Goal: Task Accomplishment & Management: Manage account settings

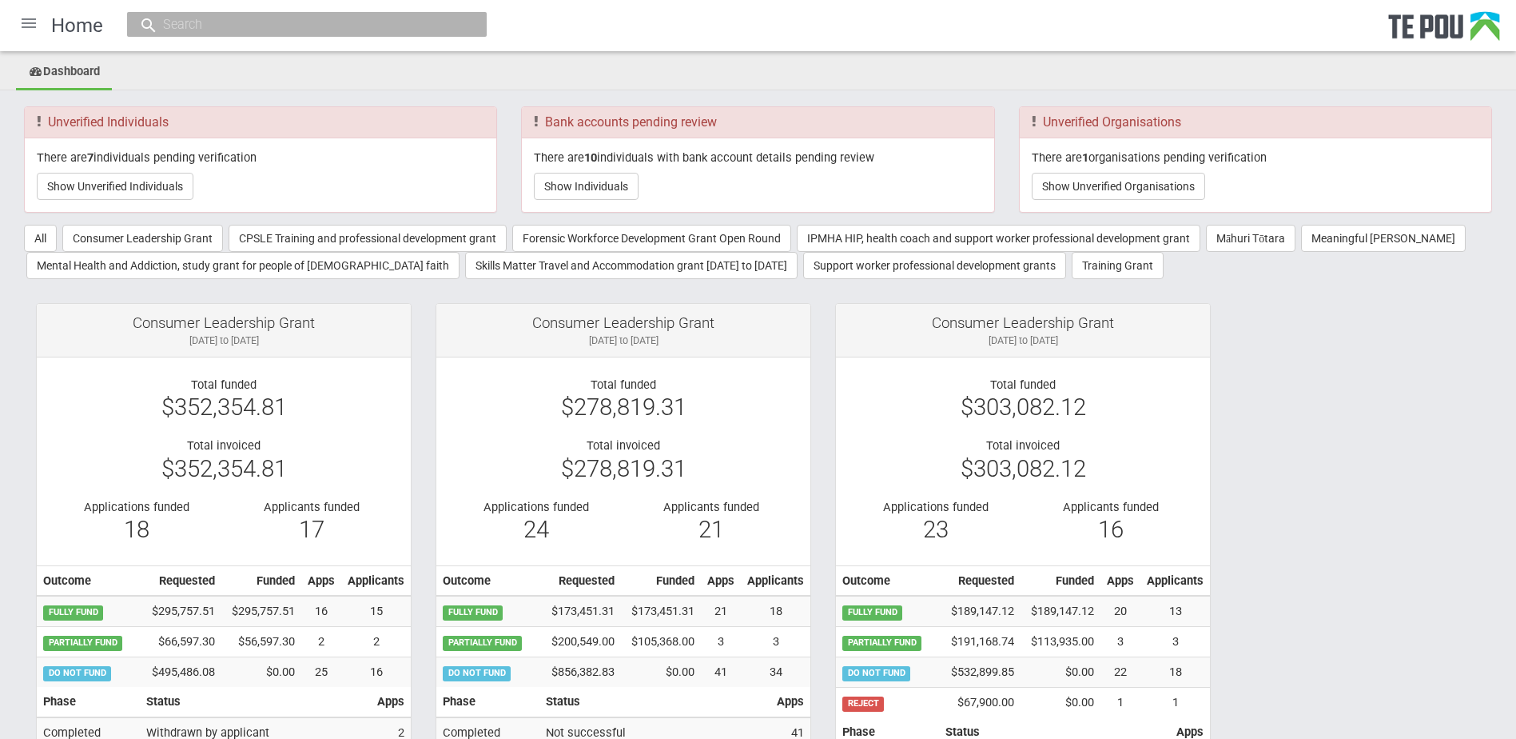
click at [260, 17] on input "text" at bounding box center [298, 24] width 281 height 17
paste input "[PERSON_NAME] Oed"
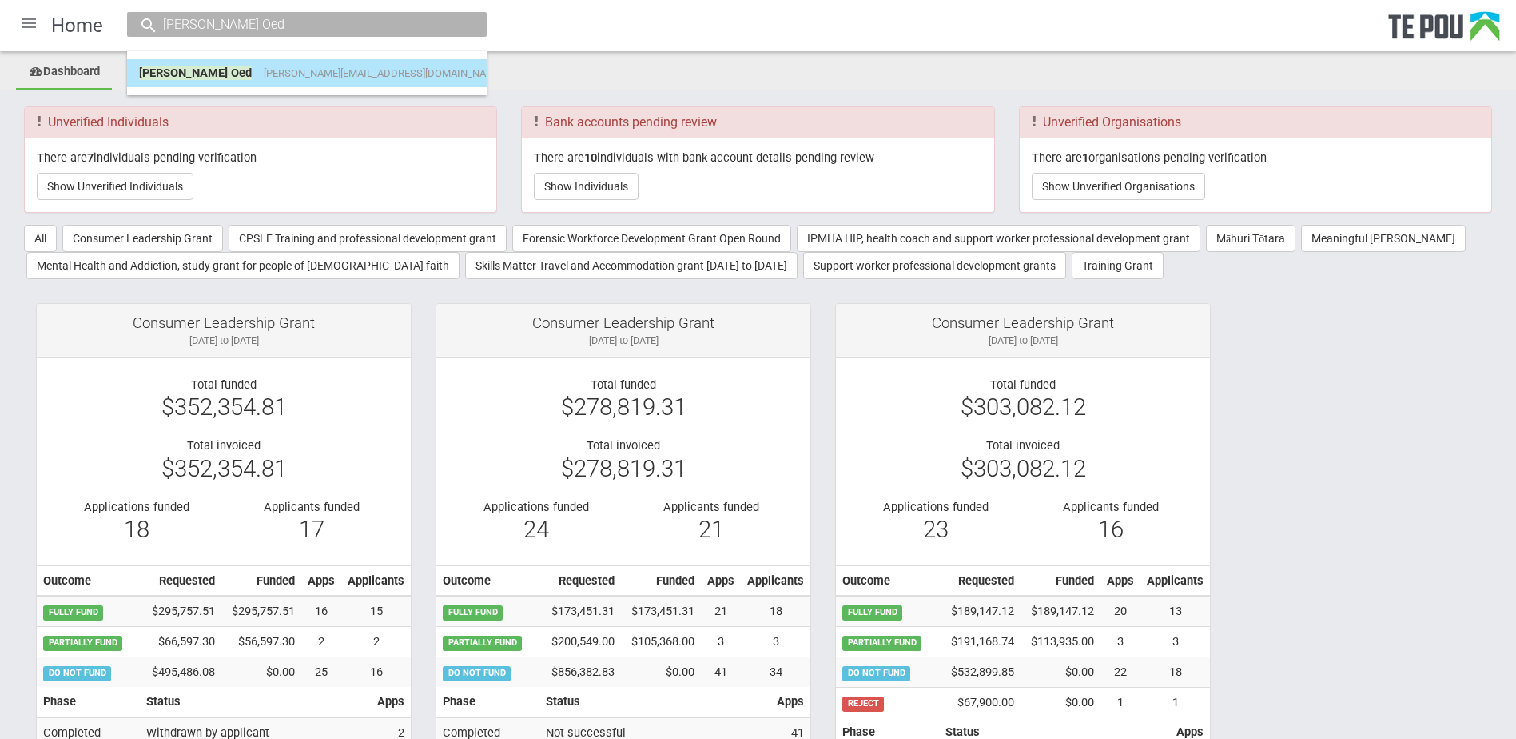
type input "[PERSON_NAME] Oed"
click at [264, 78] on span "[PERSON_NAME][EMAIL_ADDRESS][DOMAIN_NAME]" at bounding box center [383, 73] width 239 height 12
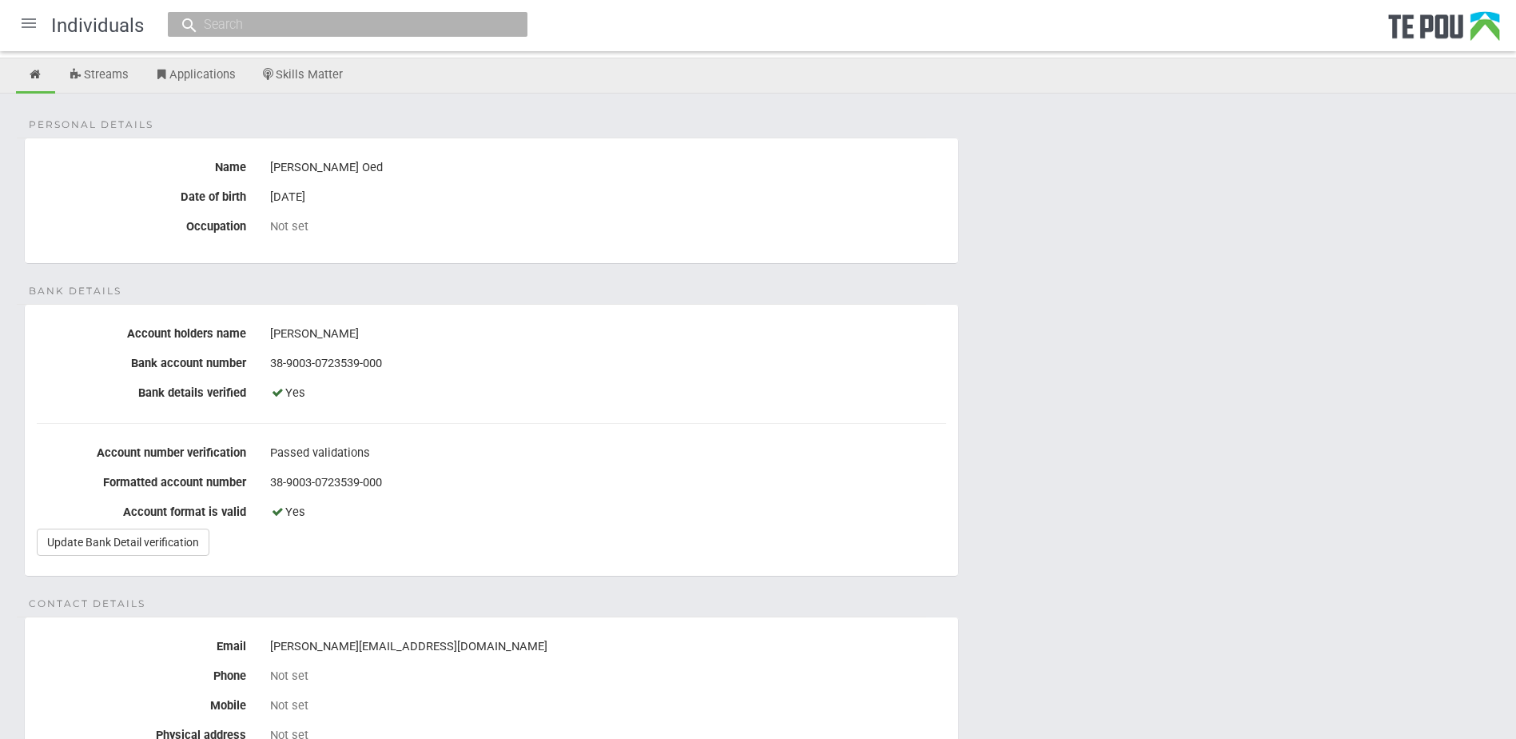
scroll to position [80, 0]
click at [463, 331] on div "[PERSON_NAME]" at bounding box center [608, 333] width 676 height 27
drag, startPoint x: 359, startPoint y: 166, endPoint x: 263, endPoint y: 156, distance: 96.5
click at [263, 156] on div "[PERSON_NAME] Oed" at bounding box center [608, 166] width 700 height 27
drag, startPoint x: 397, startPoint y: 644, endPoint x: 268, endPoint y: 643, distance: 129.5
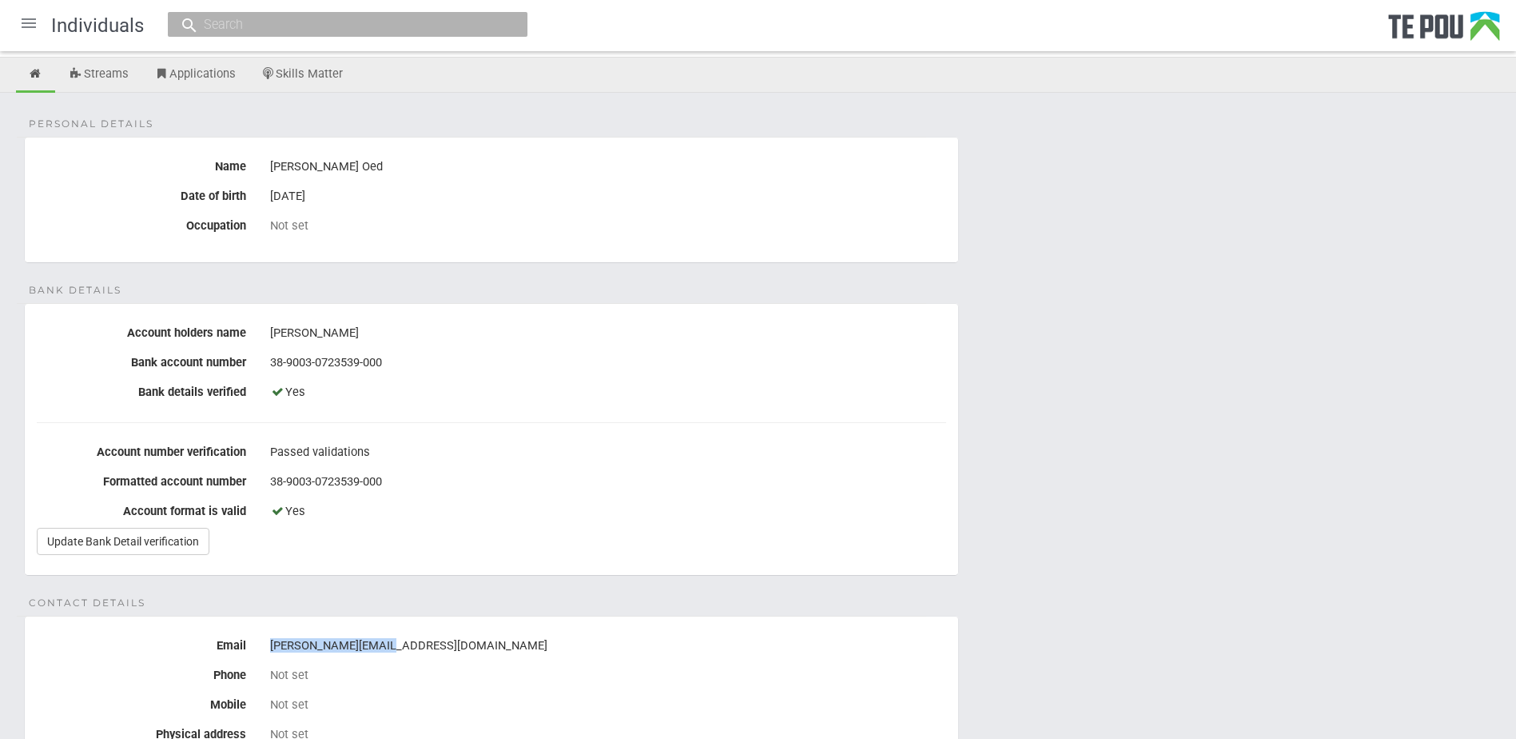
click at [268, 643] on div "[PERSON_NAME][EMAIL_ADDRESS][DOMAIN_NAME]" at bounding box center [608, 645] width 700 height 27
copy div "[PERSON_NAME][EMAIL_ADDRESS][DOMAIN_NAME]"
click at [468, 476] on div "38-9003-0723539-000" at bounding box center [608, 481] width 676 height 27
drag, startPoint x: 386, startPoint y: 645, endPoint x: 251, endPoint y: 633, distance: 135.6
click at [251, 633] on div "Email [PERSON_NAME][EMAIL_ADDRESS][DOMAIN_NAME]" at bounding box center [492, 645] width 934 height 27
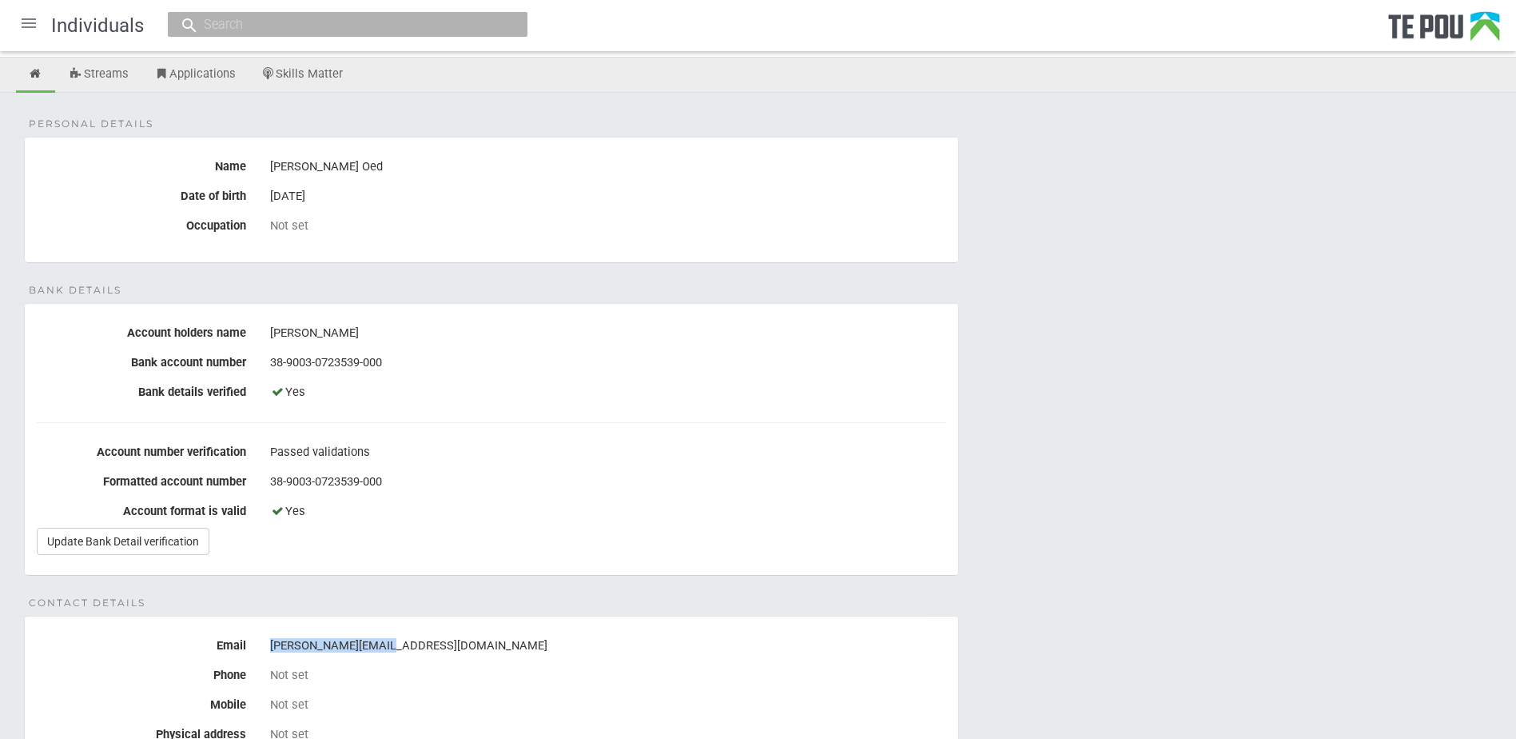
copy div "[PERSON_NAME][EMAIL_ADDRESS][DOMAIN_NAME]"
click at [636, 398] on div "Yes" at bounding box center [608, 392] width 676 height 27
click at [679, 138] on fieldset "Personal details Name [PERSON_NAME] Oed Date of birth [DEMOGRAPHIC_DATA] Occupa…" at bounding box center [491, 200] width 935 height 126
click at [36, 27] on div at bounding box center [29, 23] width 38 height 38
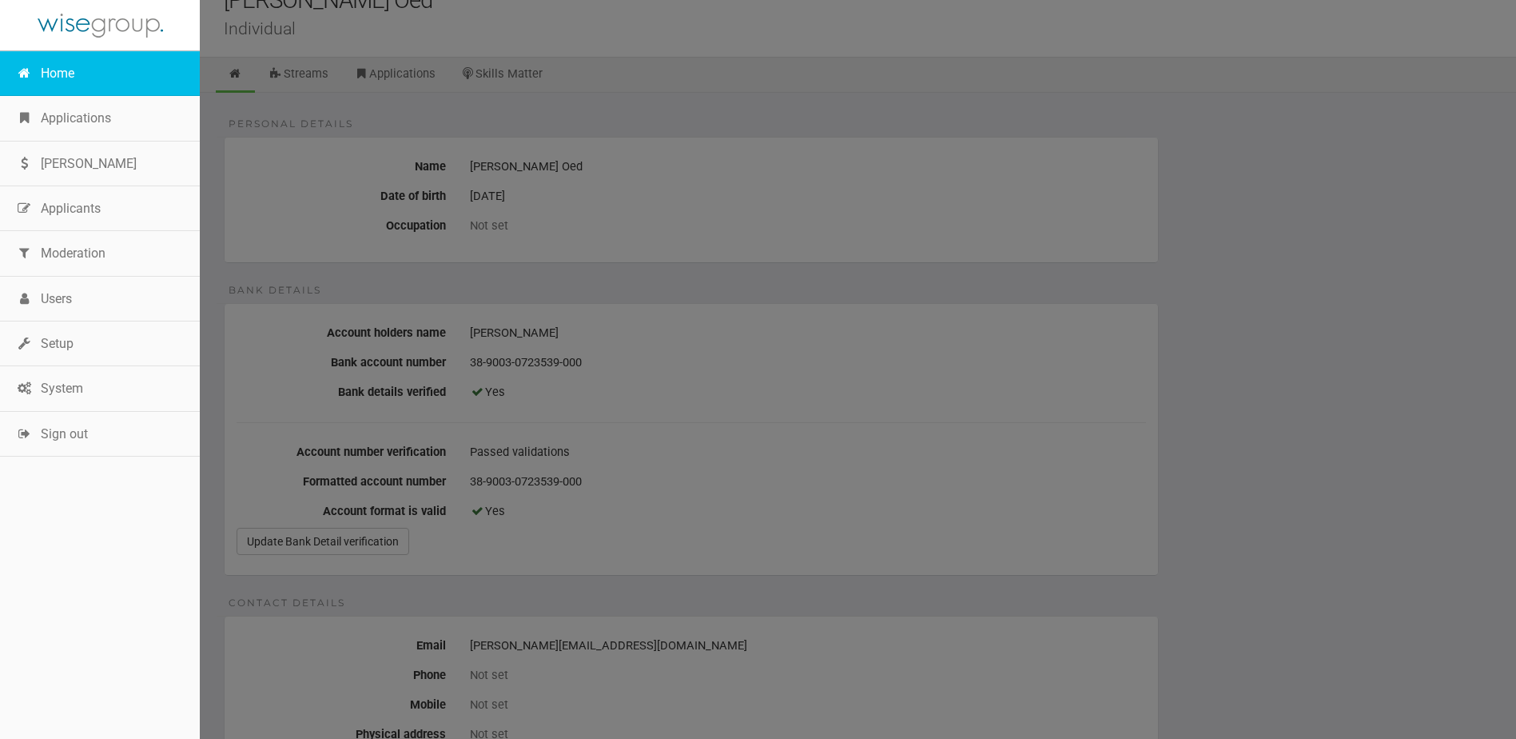
click at [52, 82] on link "Home" at bounding box center [100, 73] width 200 height 45
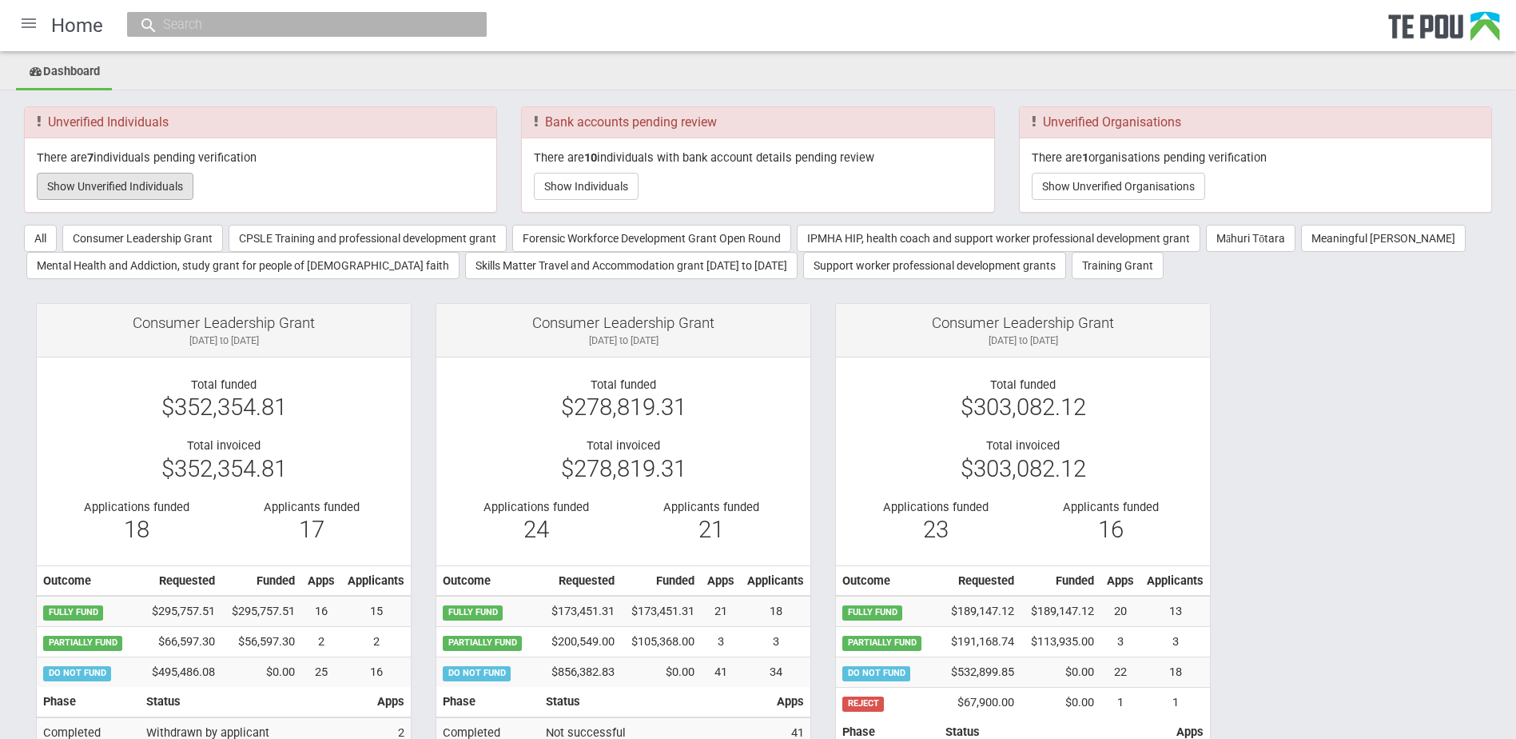
click at [117, 189] on button "Show Unverified Individuals" at bounding box center [115, 186] width 157 height 27
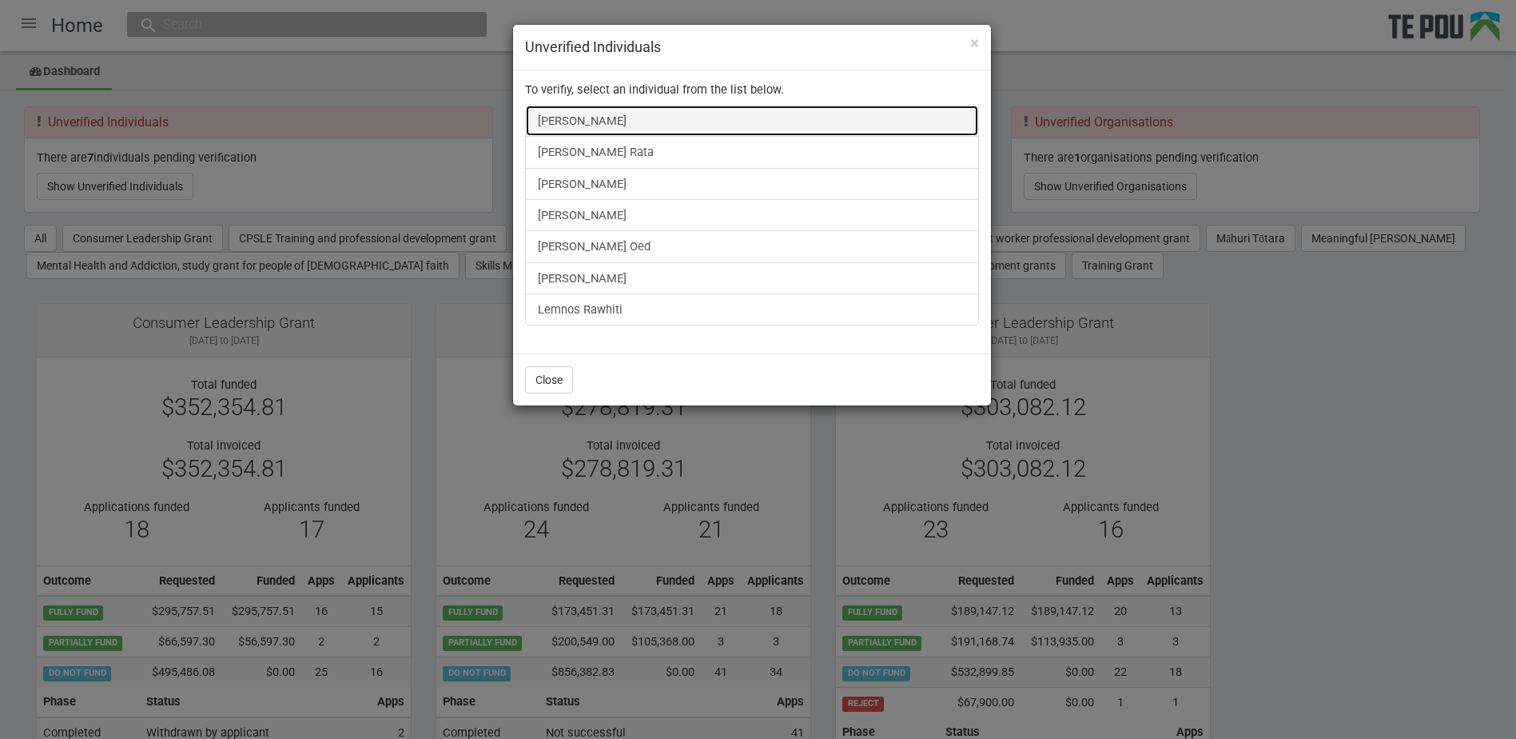
click at [581, 134] on link "Sarah Kendrick" at bounding box center [752, 121] width 454 height 32
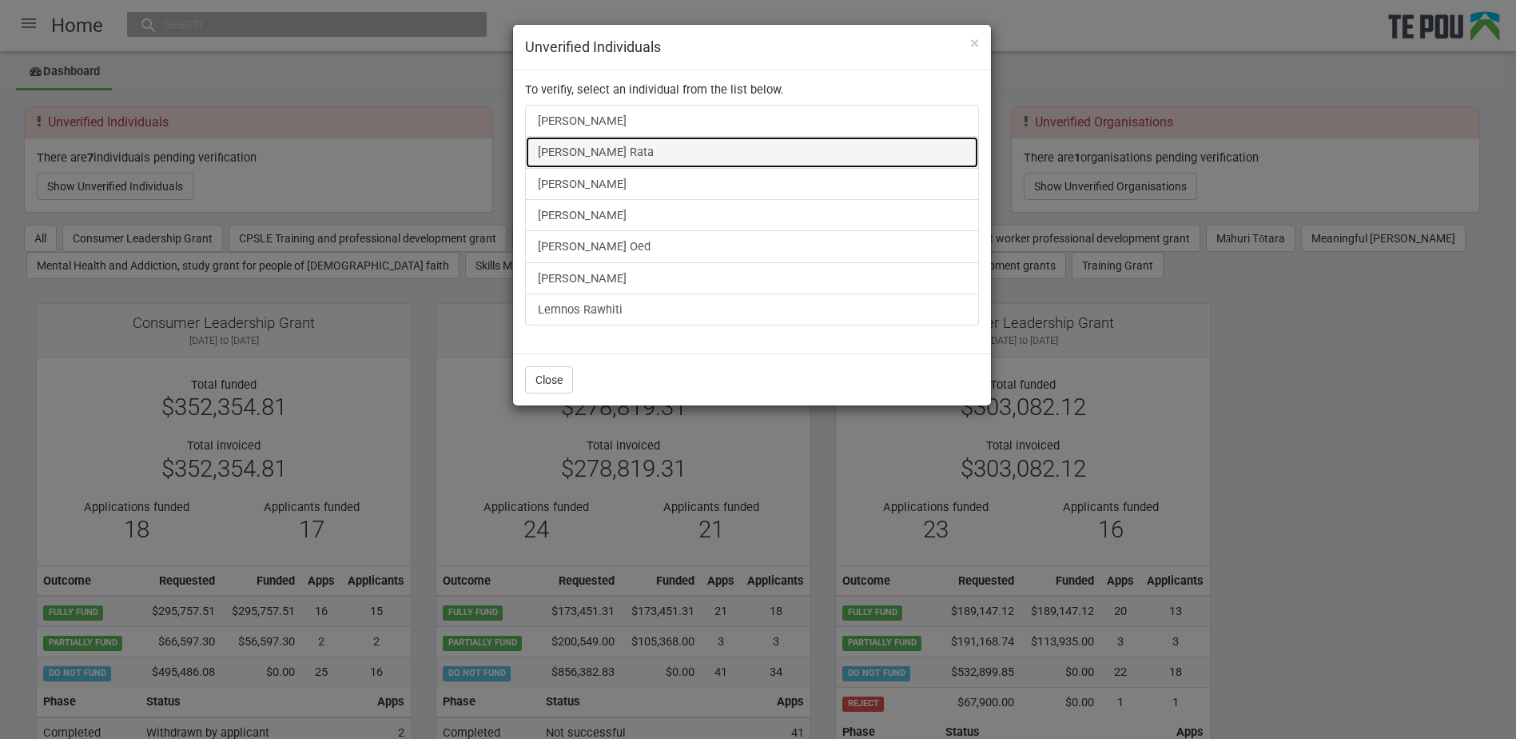
click at [582, 154] on link "Stacey Rata" at bounding box center [752, 152] width 454 height 32
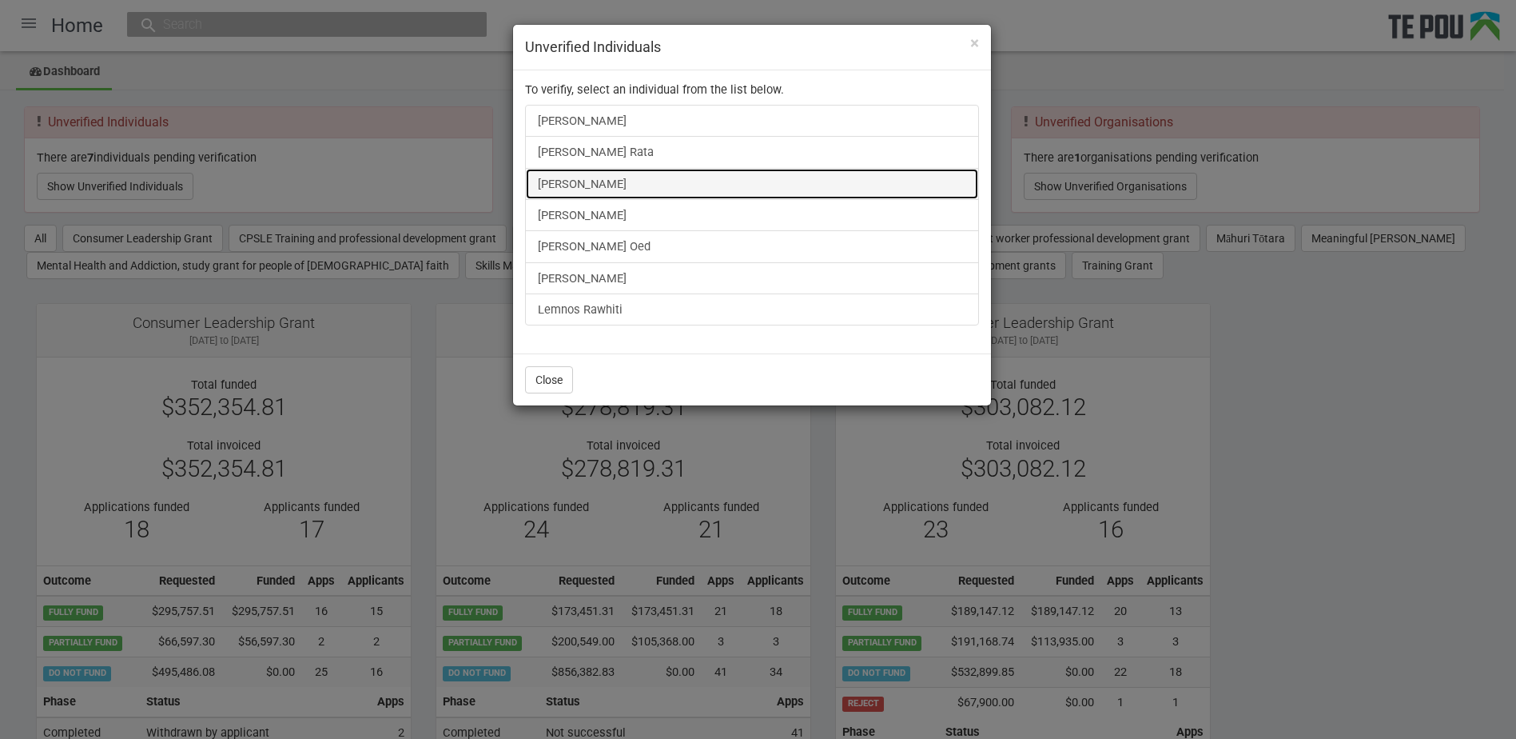
click at [598, 188] on link "[PERSON_NAME]" at bounding box center [752, 184] width 454 height 32
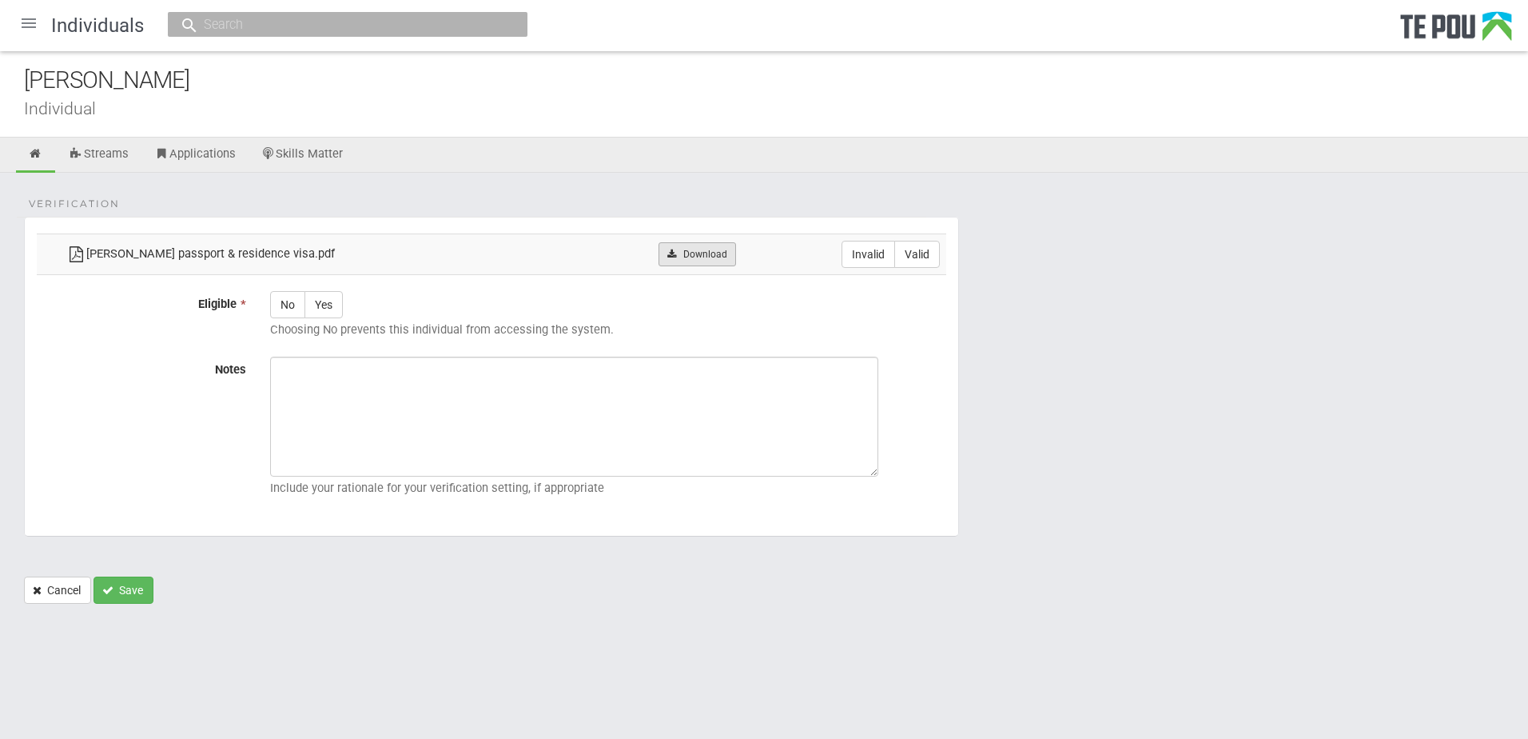
click at [663, 250] on link "Download" at bounding box center [698, 254] width 78 height 24
click at [870, 251] on label "Invalid" at bounding box center [869, 254] width 54 height 27
radio input "true"
click at [32, 161] on link at bounding box center [35, 154] width 39 height 35
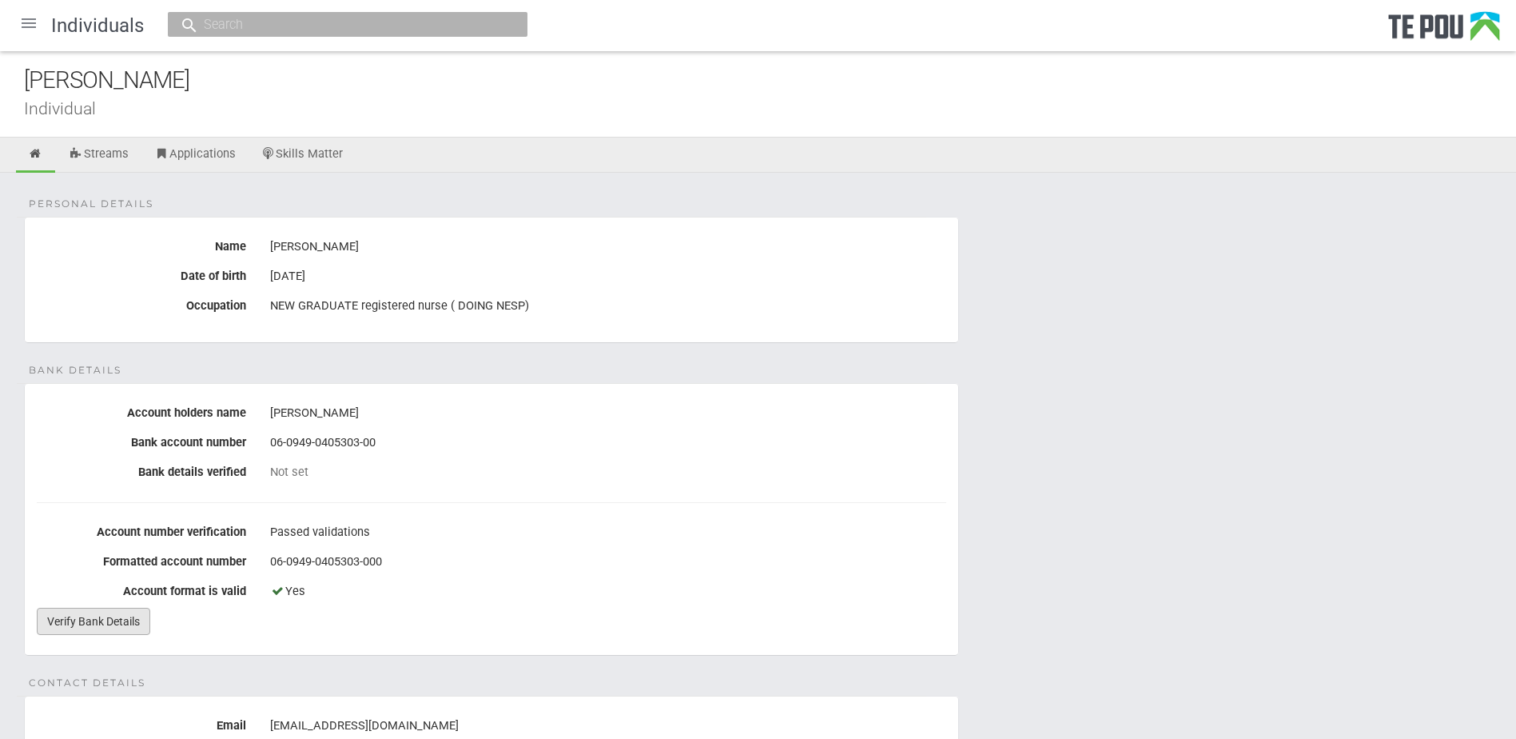
click at [68, 623] on link "Verify Bank Details" at bounding box center [93, 620] width 113 height 27
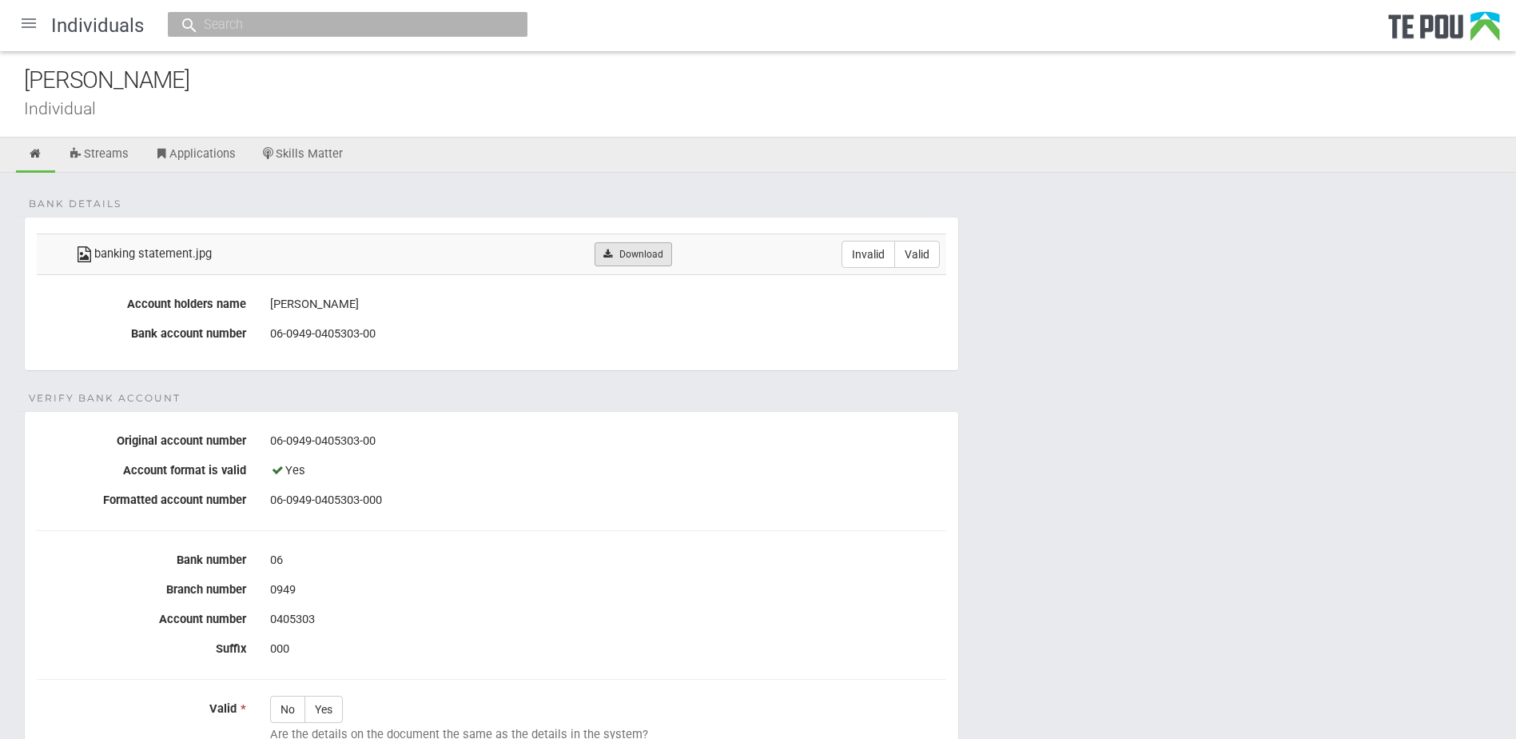
click at [656, 249] on link "Download" at bounding box center [634, 254] width 78 height 24
drag, startPoint x: 920, startPoint y: 256, endPoint x: 839, endPoint y: 292, distance: 88.4
click at [921, 256] on label "Valid" at bounding box center [917, 254] width 46 height 27
radio input "true"
drag, startPoint x: 569, startPoint y: 516, endPoint x: 569, endPoint y: 527, distance: 11.2
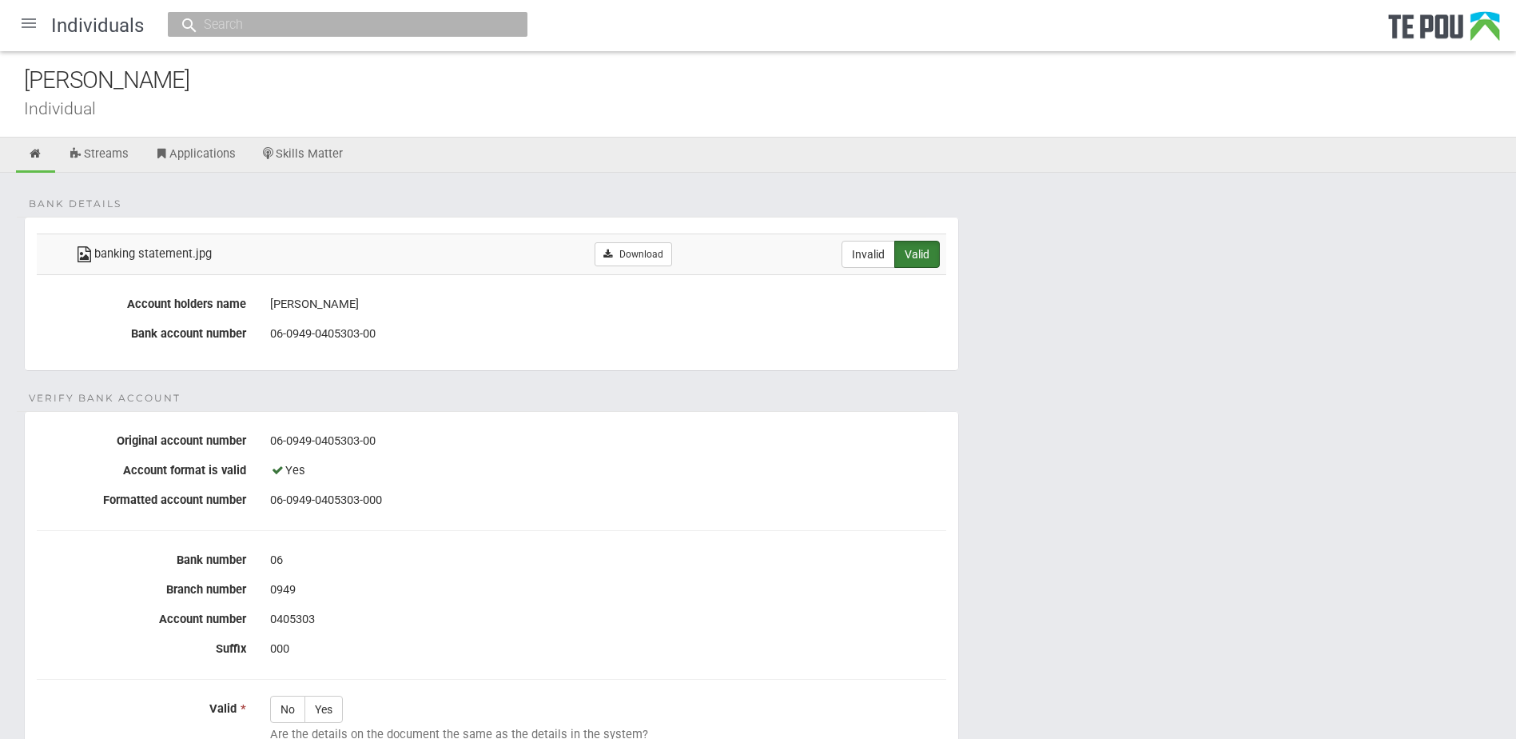
click at [569, 516] on fieldset "Verify Bank Account Original account number 06-0949-0405303-00 Account format i…" at bounding box center [491, 676] width 935 height 530
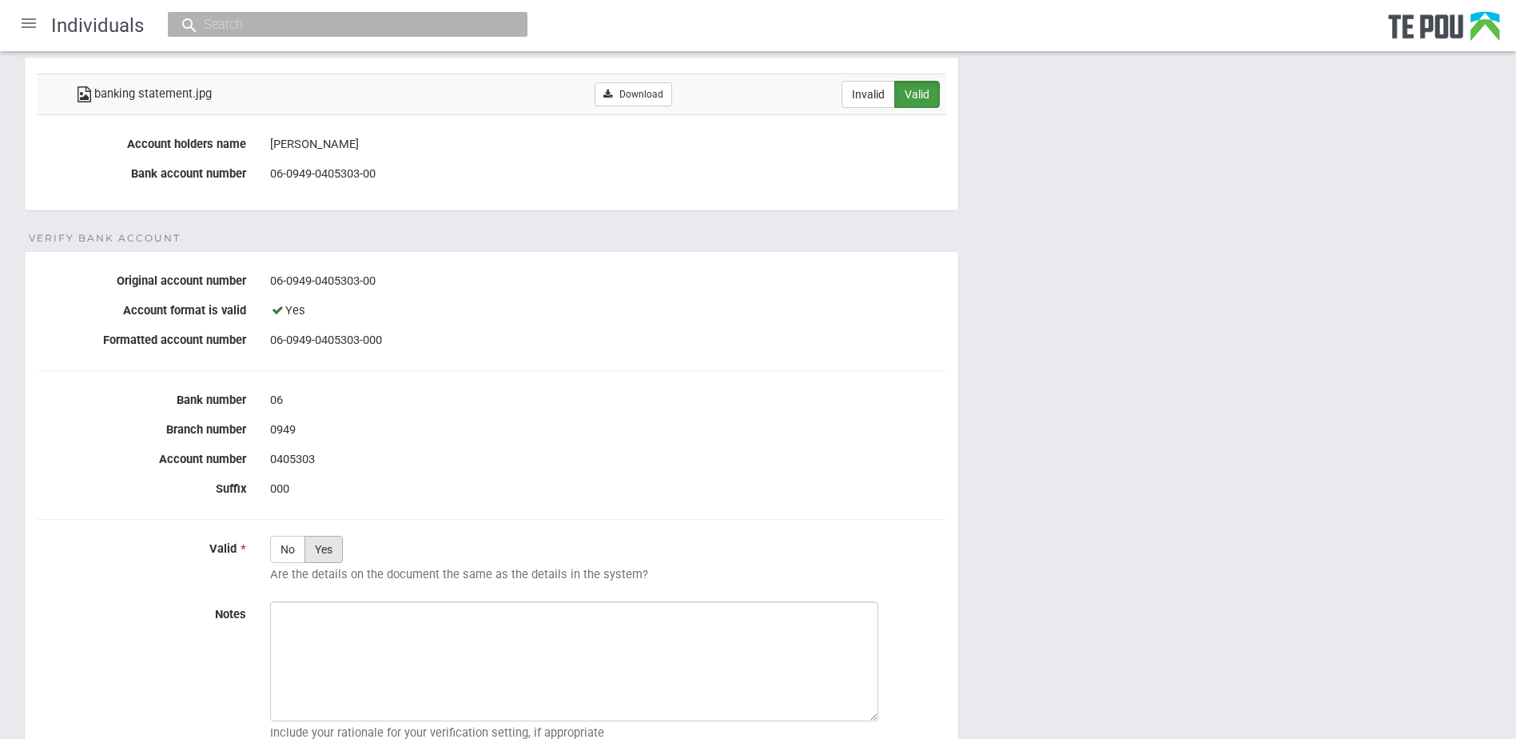
click at [337, 545] on label "Yes" at bounding box center [324, 548] width 38 height 27
radio input "true"
click at [975, 590] on form "Bank details banking statement.jpg Download Invalid Valid Account holders name …" at bounding box center [758, 452] width 1468 height 791
click at [559, 644] on textarea "Notes" at bounding box center [574, 661] width 608 height 120
paste textarea "Verified by Melody @ 1/9/2025"
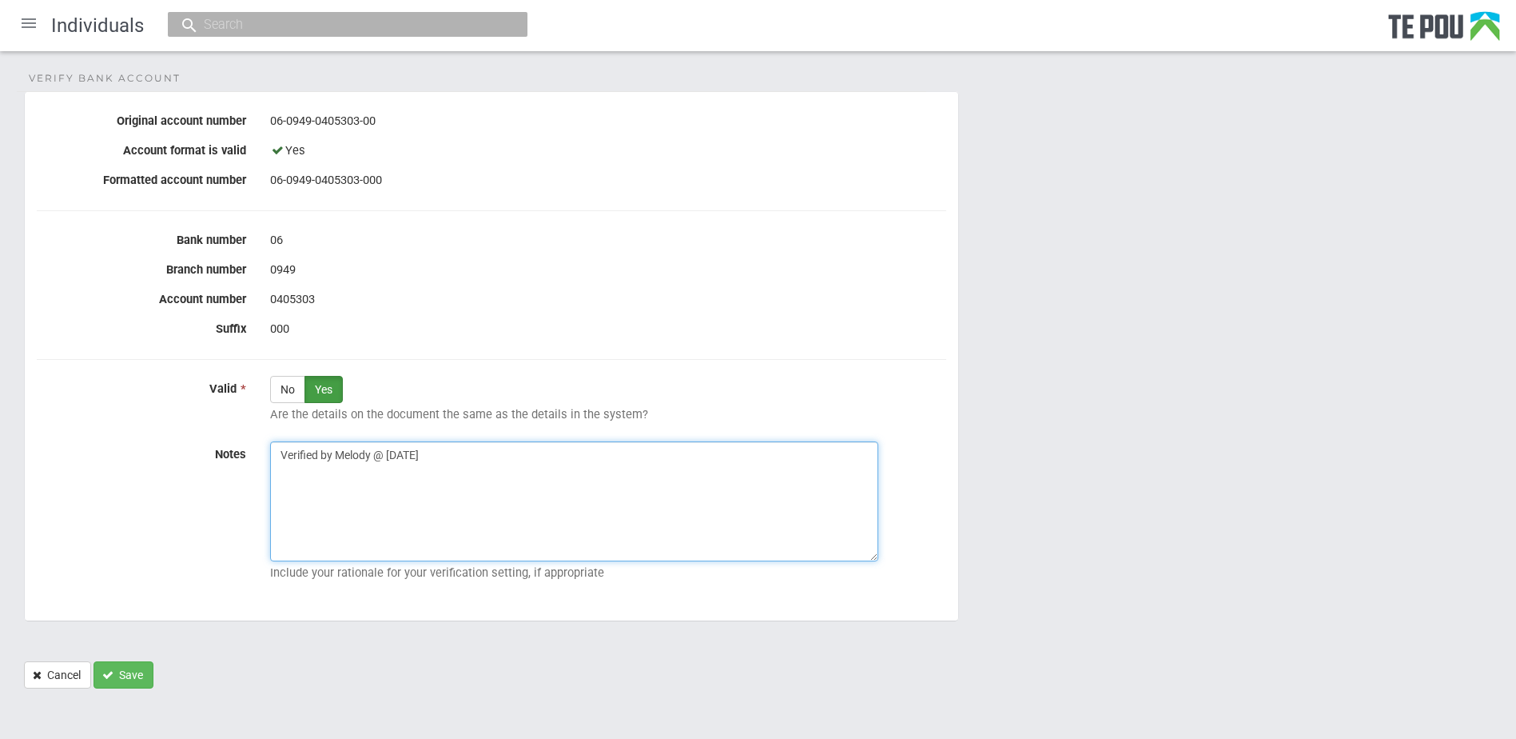
scroll to position [325, 0]
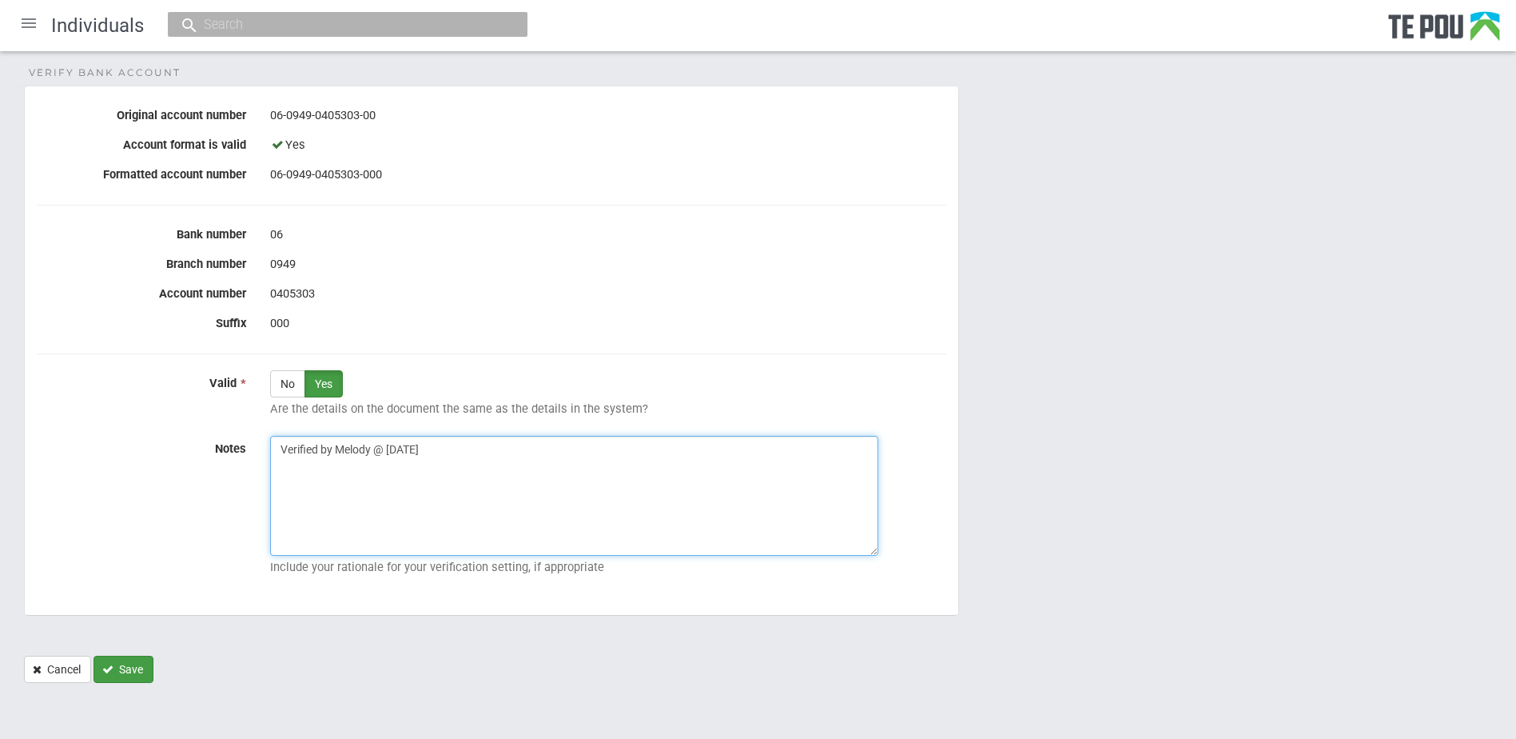
type textarea "Verified by Melody @ 1/9/2025"
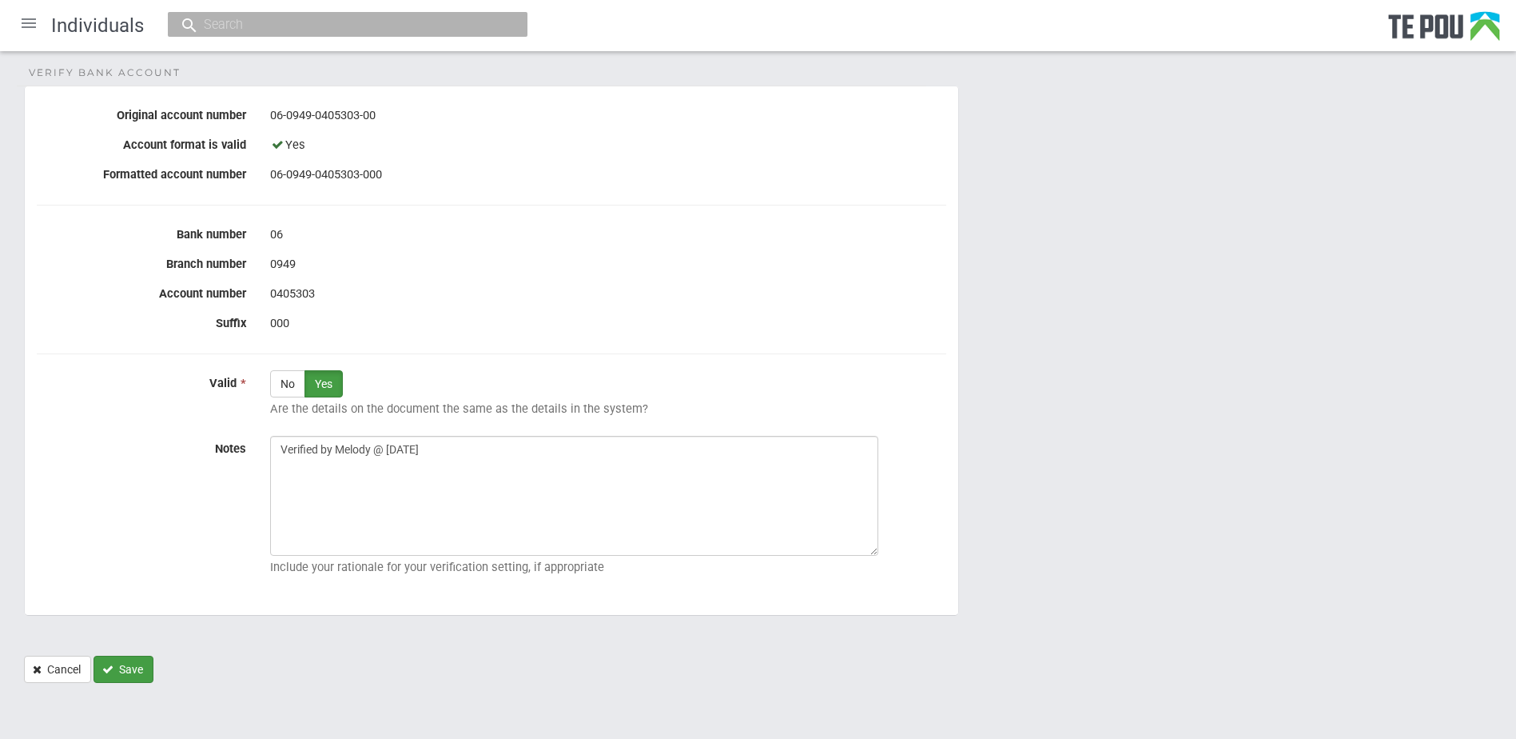
click at [138, 662] on button "Save" at bounding box center [124, 668] width 60 height 27
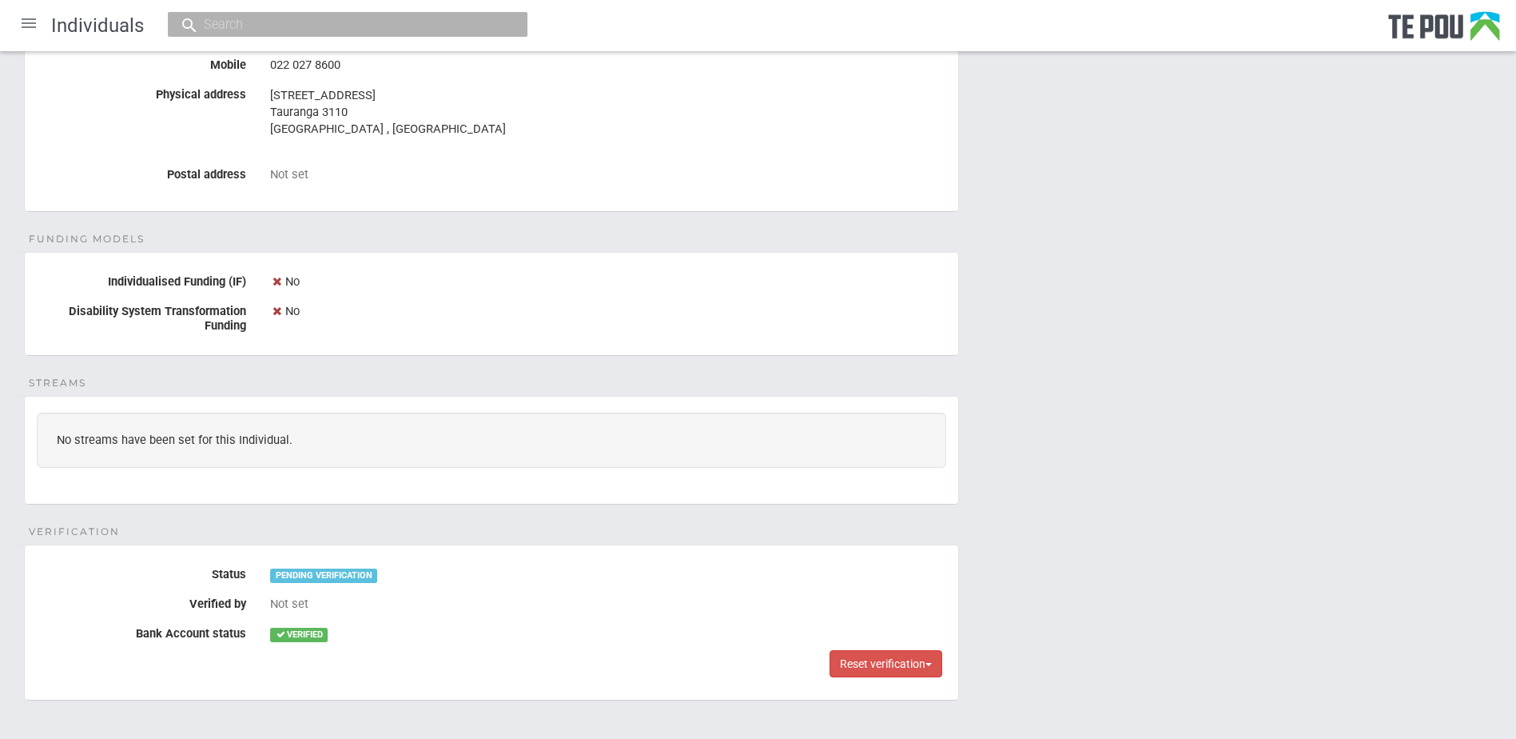
scroll to position [804, 0]
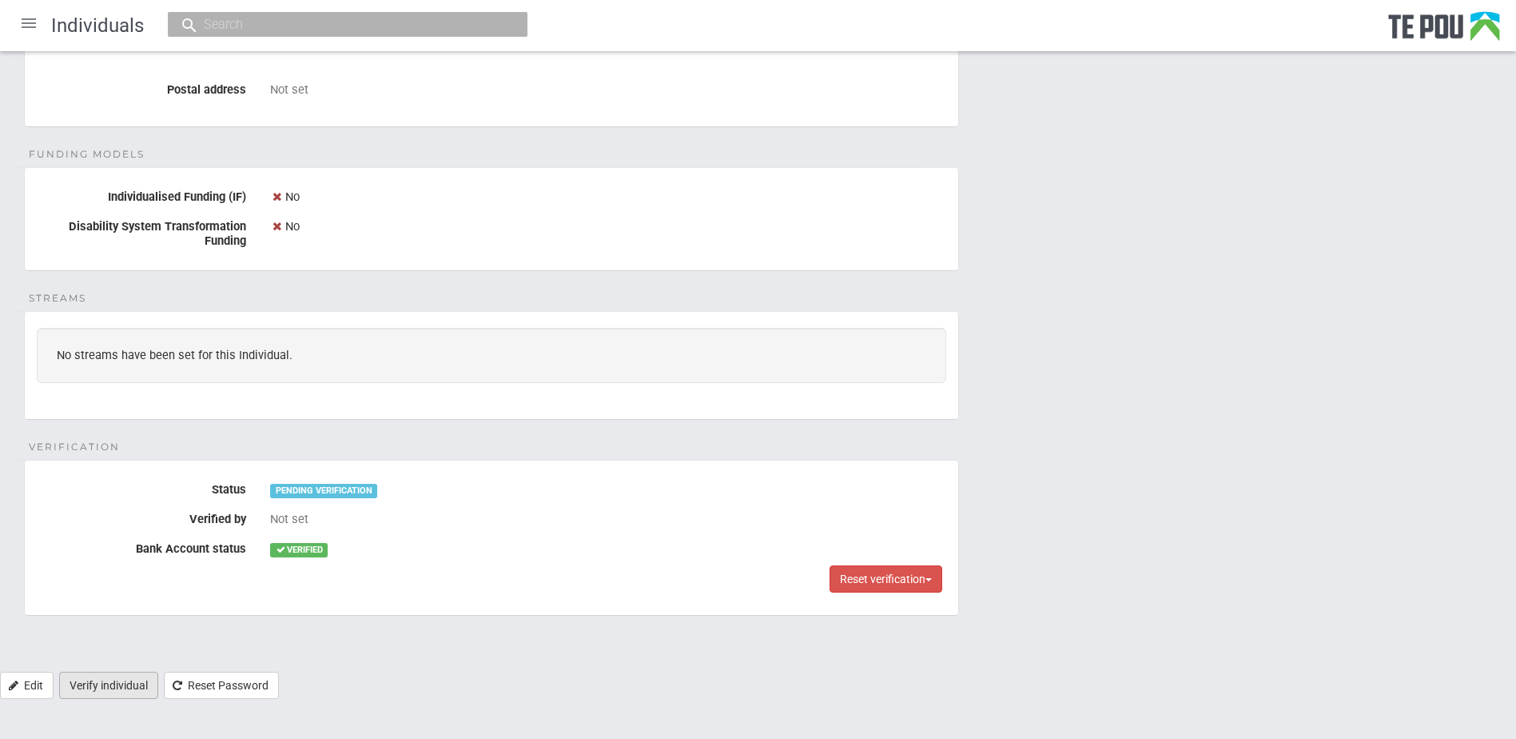
click at [142, 694] on link "Verify individual" at bounding box center [108, 684] width 99 height 27
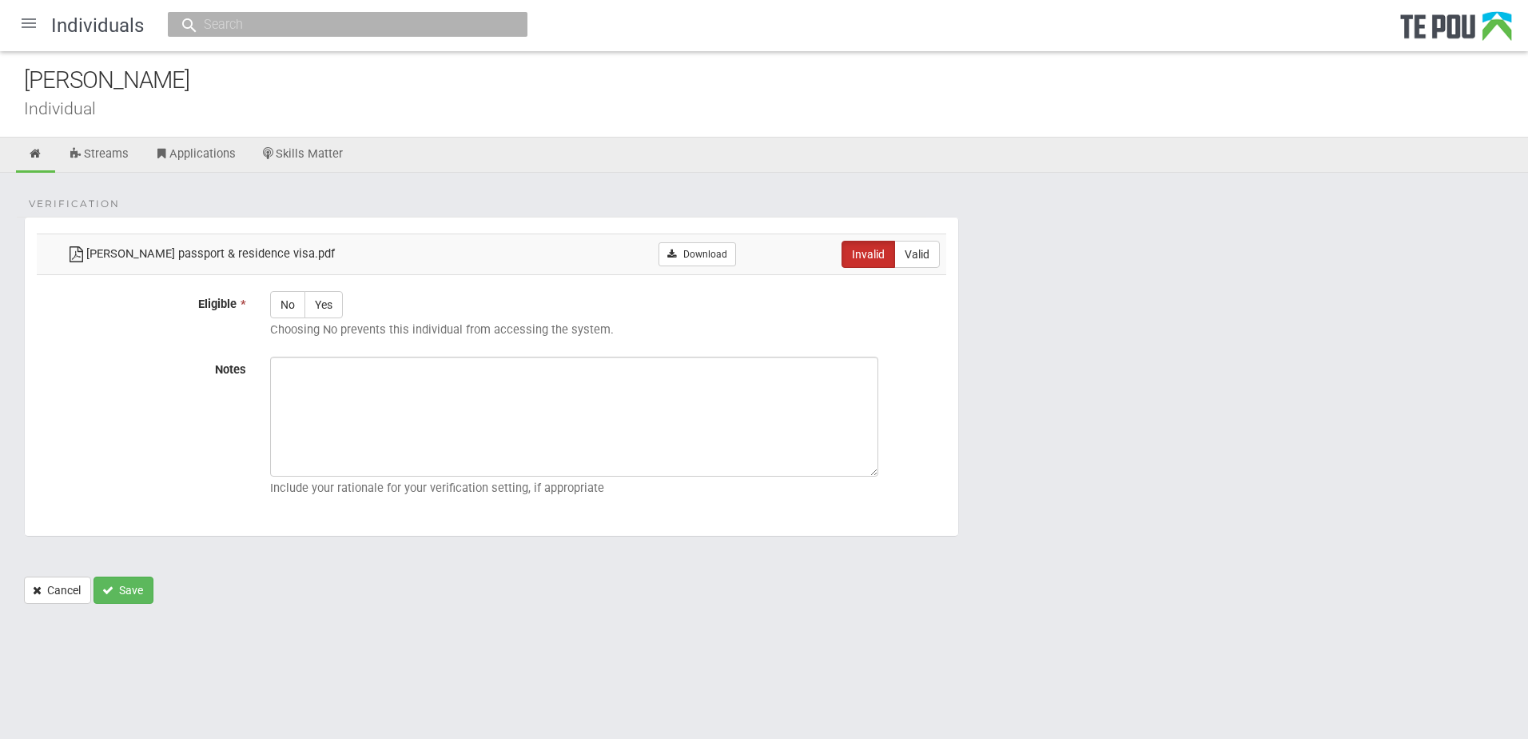
click at [618, 145] on ul "Streams Applications Skills Matter" at bounding box center [764, 154] width 1528 height 35
click at [616, 189] on div "Verification shiwani passport & residence visa.pdf Download Invalid Valid Eligi…" at bounding box center [764, 396] width 1528 height 447
click at [22, 158] on link at bounding box center [35, 154] width 39 height 35
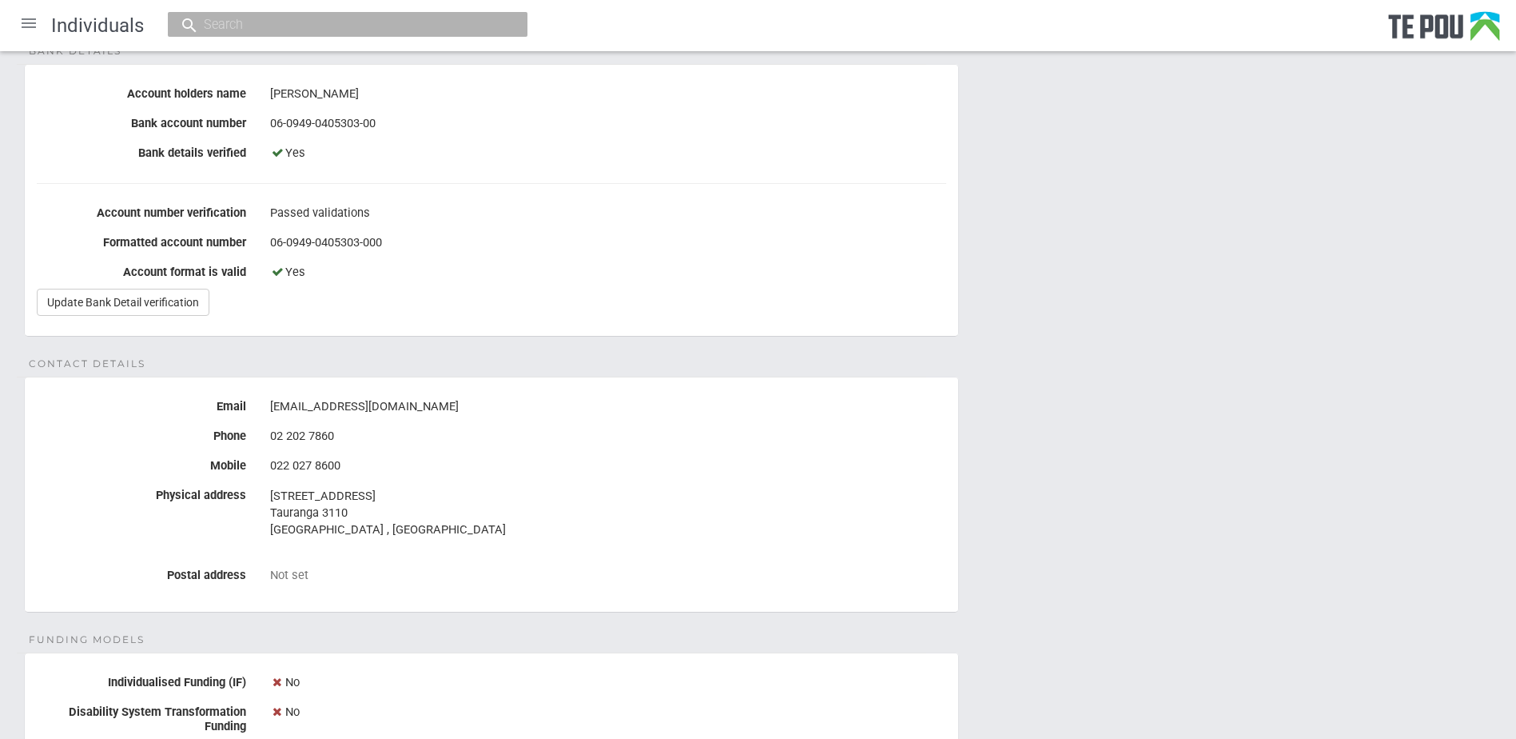
scroll to position [320, 0]
drag, startPoint x: 435, startPoint y: 404, endPoint x: 268, endPoint y: 404, distance: 167.0
click at [268, 404] on div "[EMAIL_ADDRESS][DOMAIN_NAME]" at bounding box center [608, 405] width 700 height 27
copy div "[EMAIL_ADDRESS][DOMAIN_NAME]"
click at [990, 516] on div "Personal details Name [PERSON_NAME] Date of birth [DEMOGRAPHIC_DATA] Occupation…" at bounding box center [758, 504] width 1516 height 1303
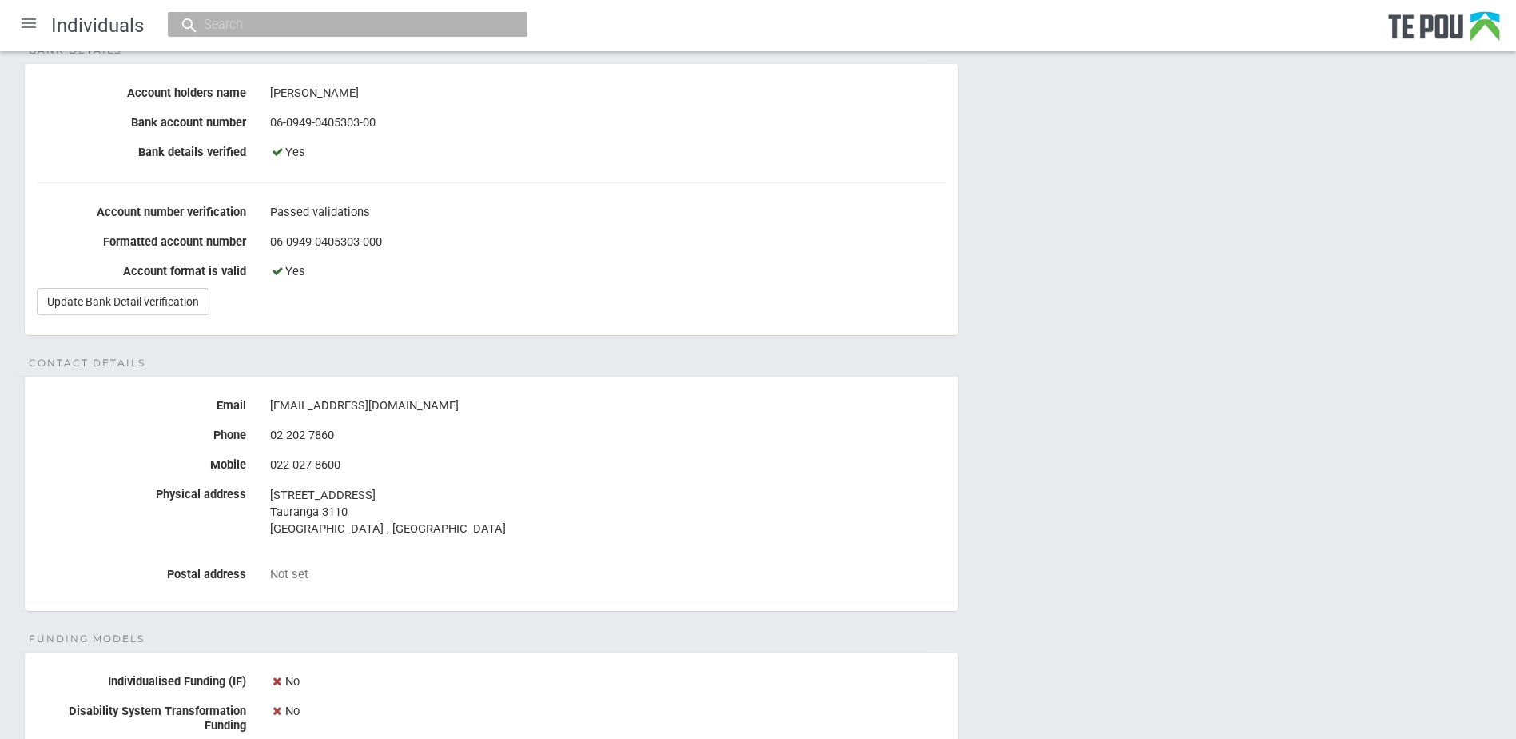
click at [658, 491] on address "[STREET_ADDRESS] [GEOGRAPHIC_DATA] , [GEOGRAPHIC_DATA]" at bounding box center [608, 512] width 676 height 50
click at [540, 567] on div "Not set" at bounding box center [608, 574] width 676 height 14
click at [977, 518] on div "Personal details Name [PERSON_NAME] Date of birth [DEMOGRAPHIC_DATA] Occupation…" at bounding box center [758, 504] width 1516 height 1303
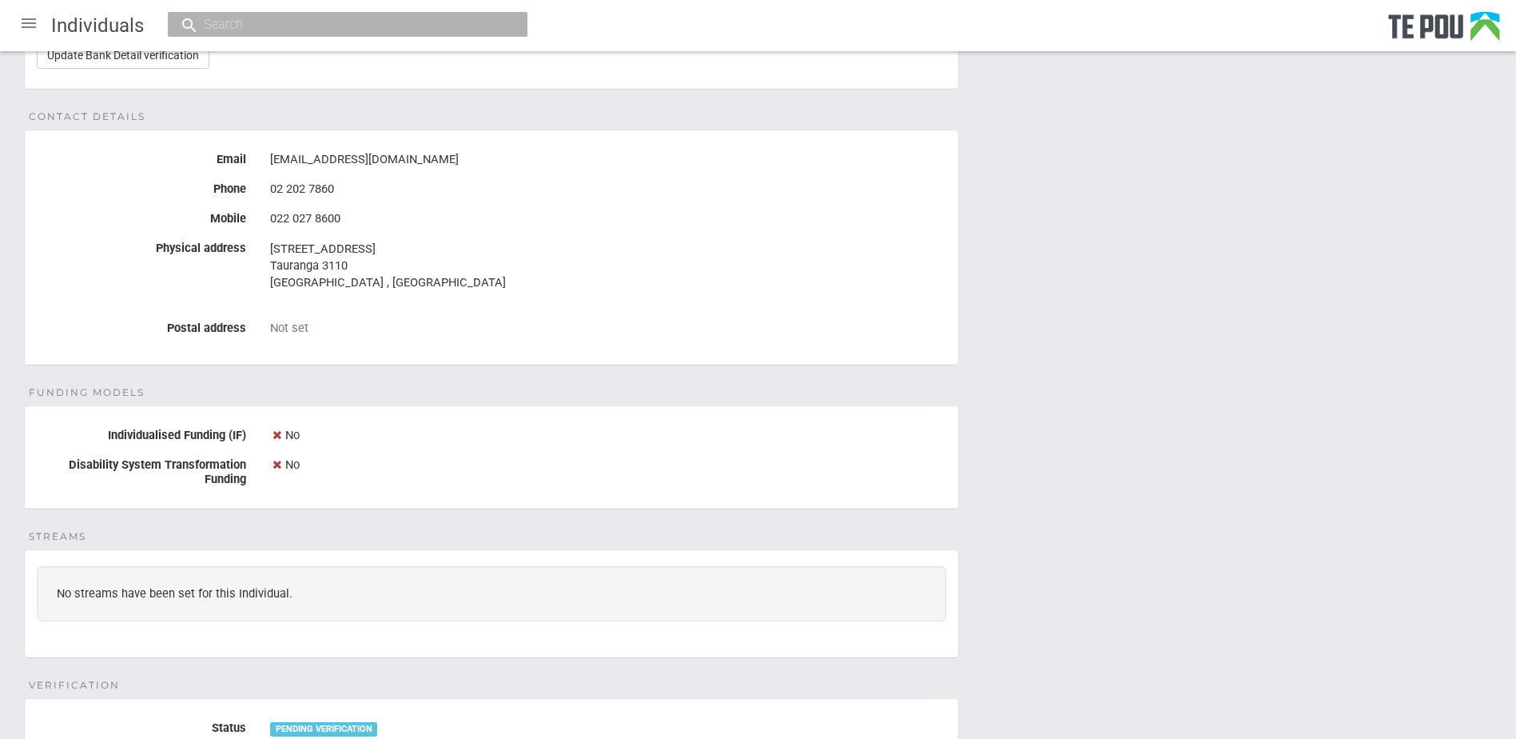
scroll to position [324, 0]
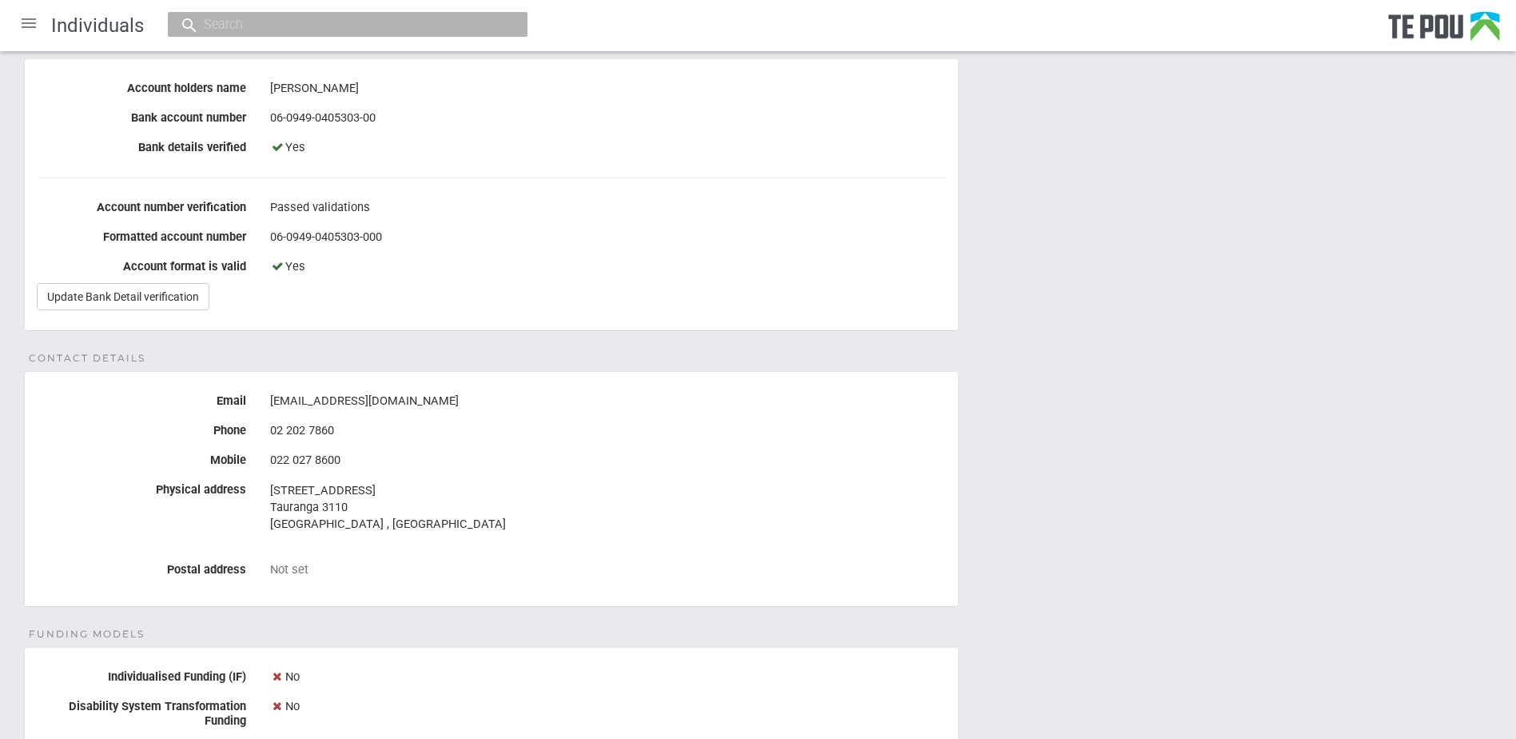
click at [1154, 567] on div "Personal details Name [PERSON_NAME] Date of birth [DEMOGRAPHIC_DATA] Occupation…" at bounding box center [758, 499] width 1516 height 1303
click at [1164, 607] on div "Personal details Name [PERSON_NAME] Date of birth [DEMOGRAPHIC_DATA] Occupation…" at bounding box center [758, 499] width 1516 height 1303
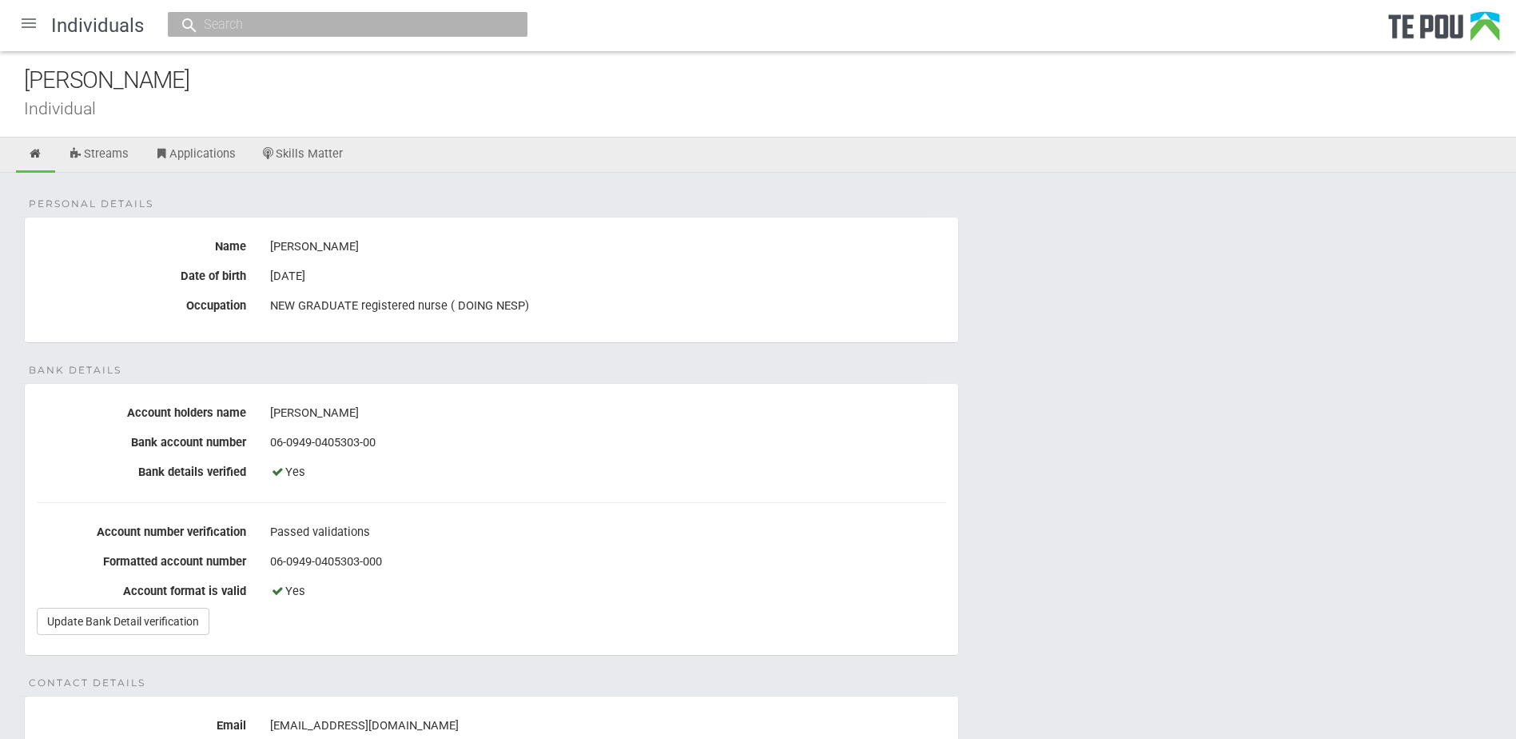
drag, startPoint x: 198, startPoint y: 89, endPoint x: -3, endPoint y: 82, distance: 201.5
copy div "[PERSON_NAME]"
click at [42, 35] on div at bounding box center [29, 23] width 38 height 38
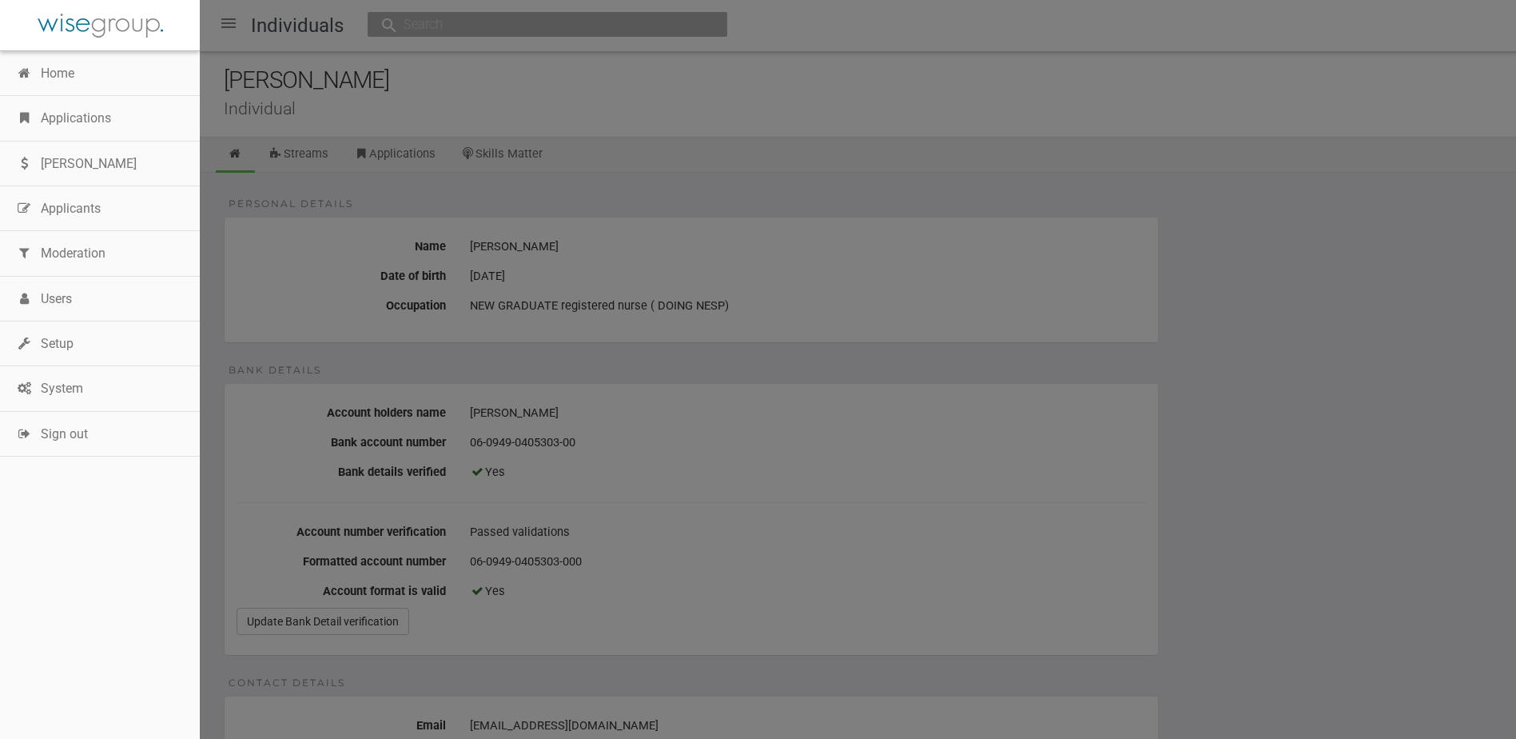
click at [1383, 423] on div at bounding box center [758, 369] width 1516 height 739
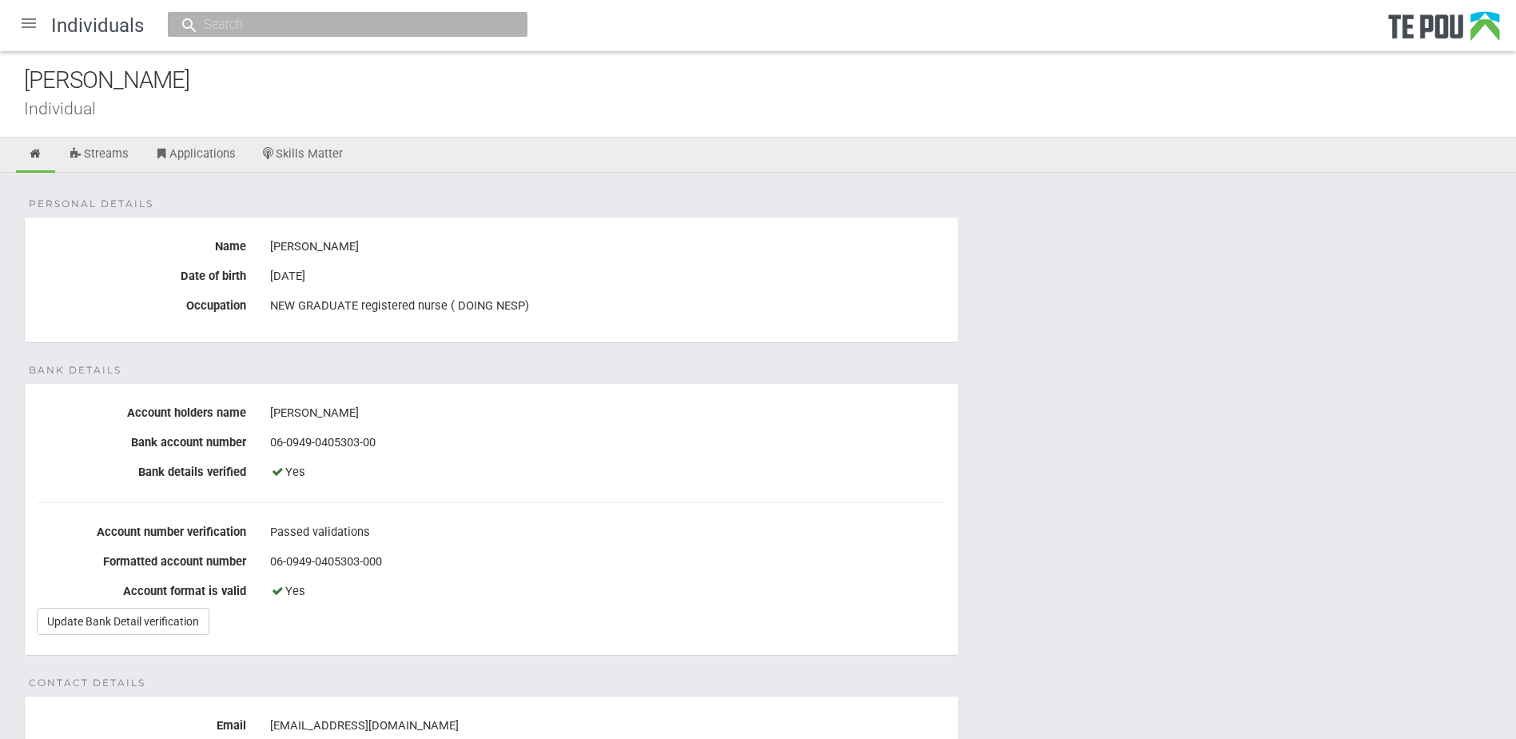
drag, startPoint x: 997, startPoint y: 502, endPoint x: 981, endPoint y: 509, distance: 17.5
drag, startPoint x: 978, startPoint y: 405, endPoint x: 1127, endPoint y: 2, distance: 429.4
